Goal: Transaction & Acquisition: Book appointment/travel/reservation

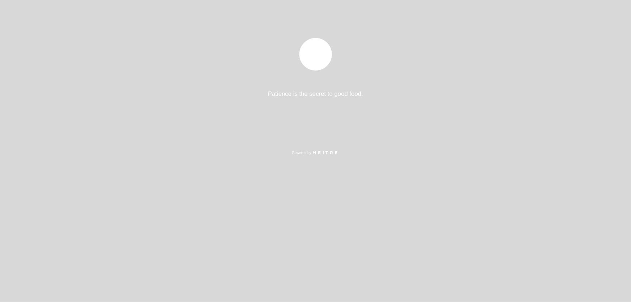
select select "es"
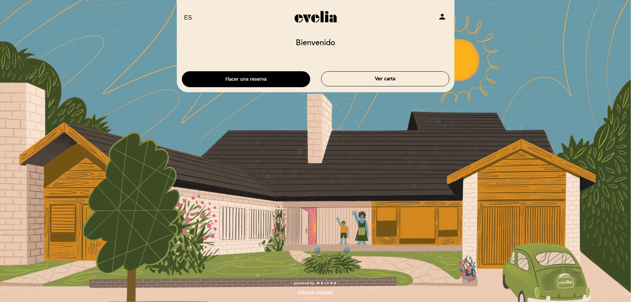
click at [261, 76] on button "Hacer una reserva" at bounding box center [246, 79] width 128 height 16
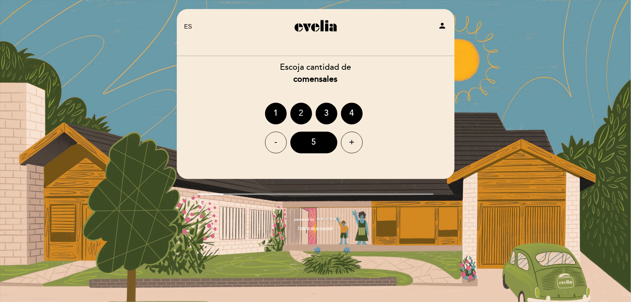
click at [299, 112] on div "2" at bounding box center [301, 114] width 22 height 22
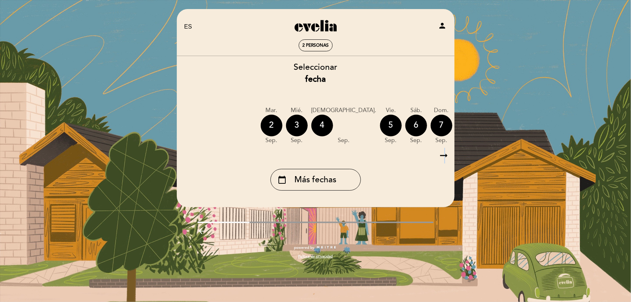
click at [445, 155] on icon "arrow_right_alt" at bounding box center [443, 156] width 11 height 16
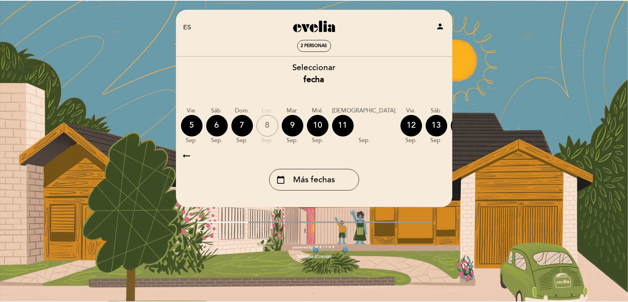
scroll to position [0, 210]
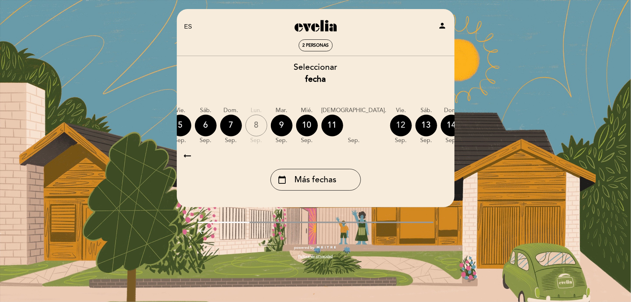
click at [390, 127] on div "12" at bounding box center [401, 126] width 22 height 22
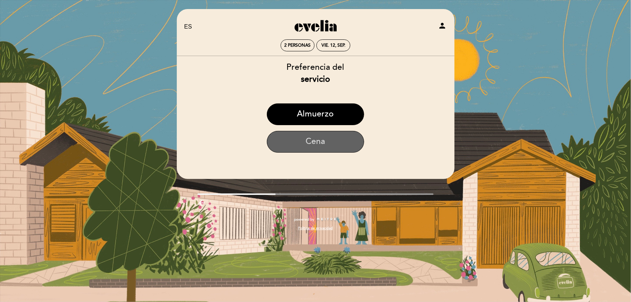
click at [334, 144] on button "Cena" at bounding box center [315, 142] width 97 height 22
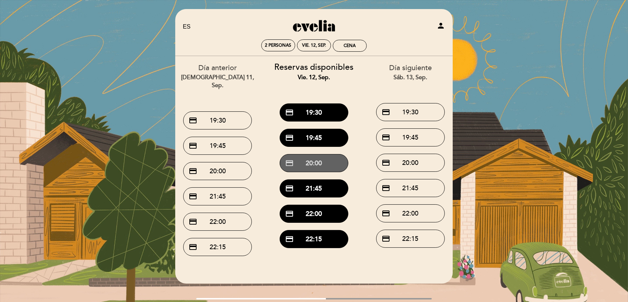
click at [307, 162] on button "credit_card 20:00" at bounding box center [314, 163] width 69 height 18
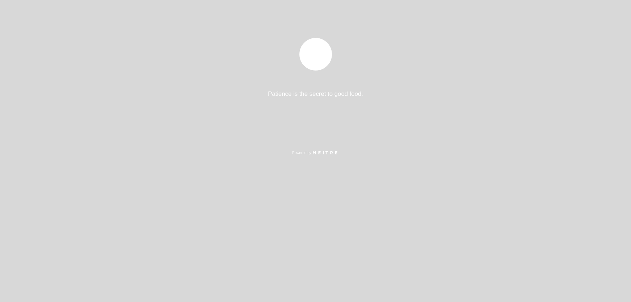
select select "es"
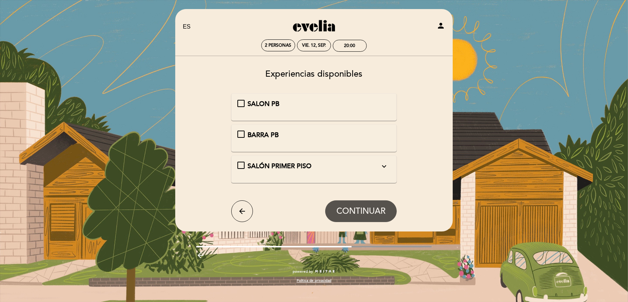
click at [383, 171] on icon "expand_more" at bounding box center [384, 166] width 9 height 9
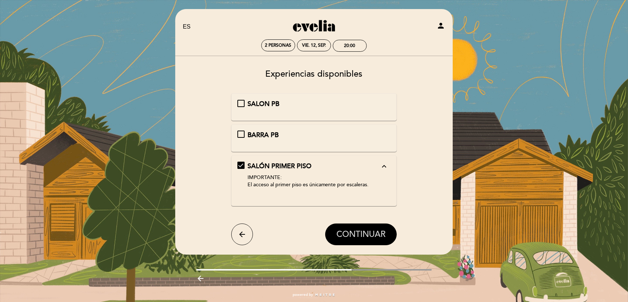
click at [359, 239] on span "CONTINUAR" at bounding box center [361, 234] width 49 height 10
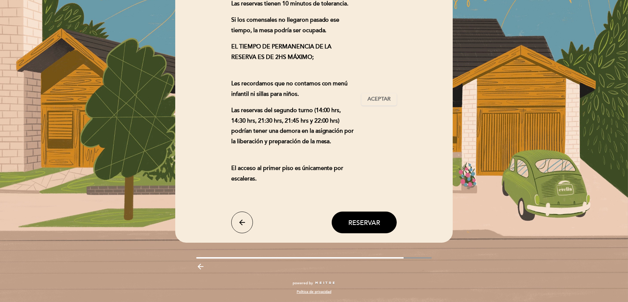
scroll to position [112, 0]
click at [376, 95] on span "Aceptar" at bounding box center [379, 99] width 23 height 8
click at [355, 217] on button "Reservar" at bounding box center [364, 222] width 65 height 22
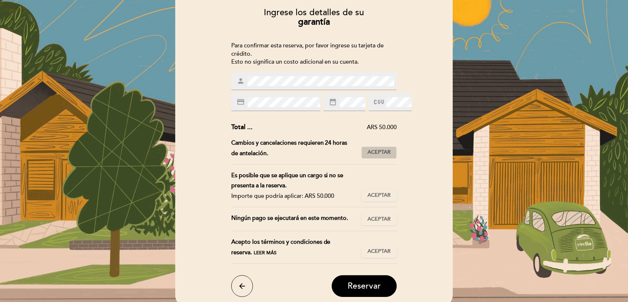
scroll to position [76, 0]
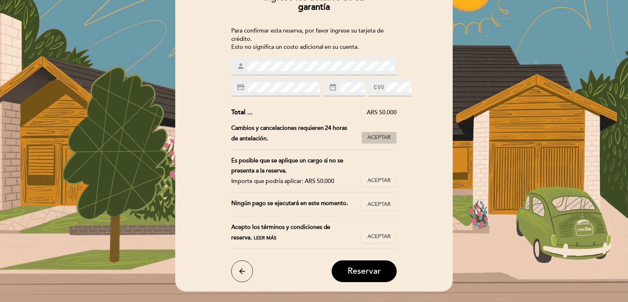
click at [380, 141] on span "Aceptar" at bounding box center [379, 138] width 23 height 8
click at [390, 184] on span "Aceptar" at bounding box center [379, 181] width 23 height 8
drag, startPoint x: 379, startPoint y: 224, endPoint x: 373, endPoint y: 224, distance: 6.5
click at [380, 208] on span "Aceptar" at bounding box center [379, 205] width 23 height 8
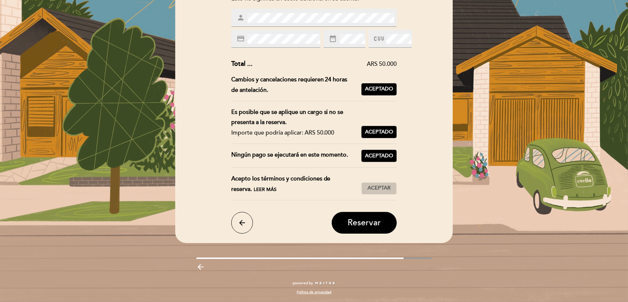
click at [370, 186] on span "Aceptar" at bounding box center [379, 188] width 23 height 8
click at [369, 212] on button "Reservar" at bounding box center [364, 223] width 65 height 22
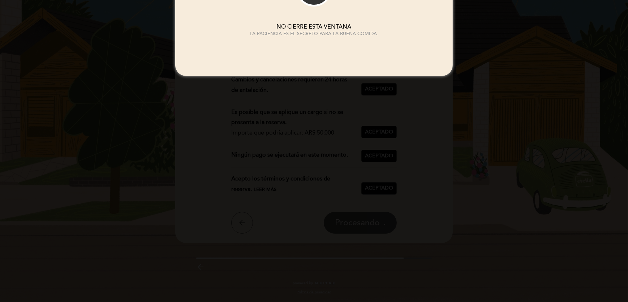
scroll to position [0, 0]
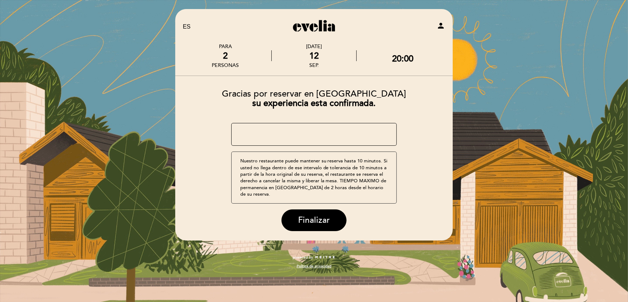
click at [254, 136] on textarea at bounding box center [314, 134] width 166 height 23
type textarea "La reserva es para celebrar nuestro aniversario [PERSON_NAME]"
click at [309, 225] on span "Finalizar" at bounding box center [314, 220] width 32 height 10
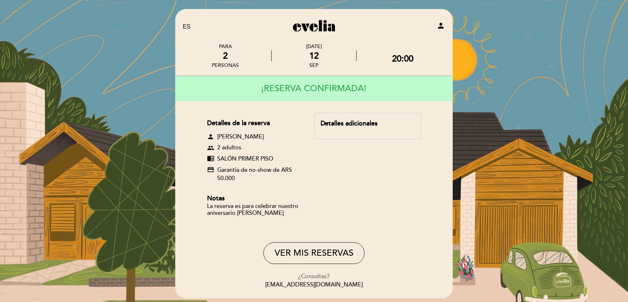
click at [331, 125] on div "Detalles adicionales" at bounding box center [368, 123] width 94 height 9
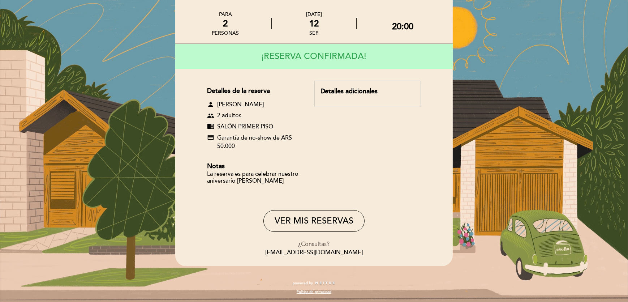
scroll to position [76, 0]
click at [315, 212] on button "VER MIS RESERVAS" at bounding box center [314, 221] width 101 height 22
select select "es"
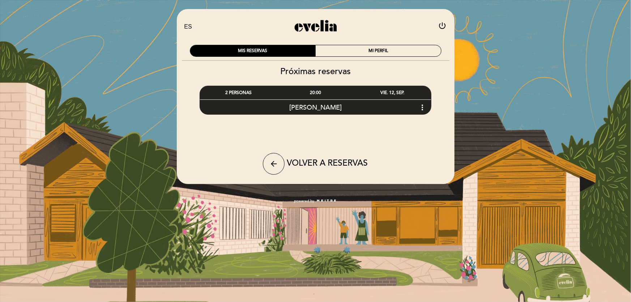
click at [442, 26] on icon "power_settings_new" at bounding box center [442, 25] width 9 height 9
select select "es"
